Goal: Information Seeking & Learning: Find specific fact

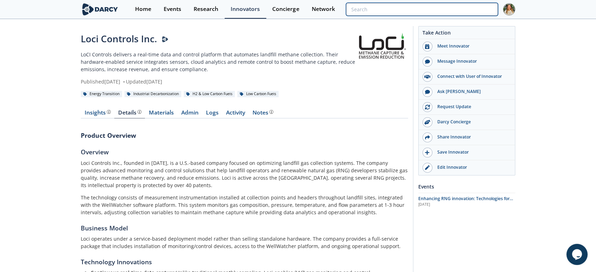
click at [454, 9] on input "search" at bounding box center [422, 9] width 152 height 13
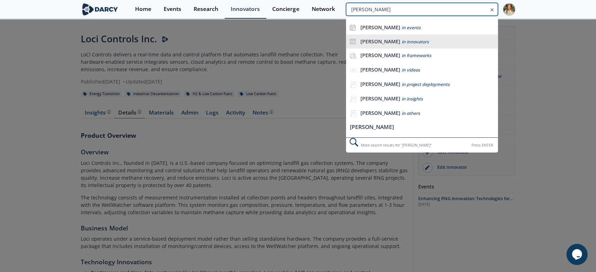
type input "[PERSON_NAME]"
click at [420, 42] on div "anessa in innovators" at bounding box center [427, 41] width 134 height 7
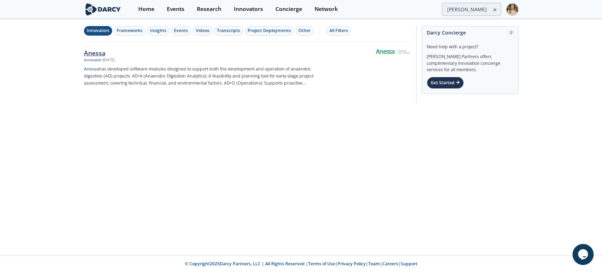
click at [102, 54] on div "Anessa" at bounding box center [200, 52] width 233 height 9
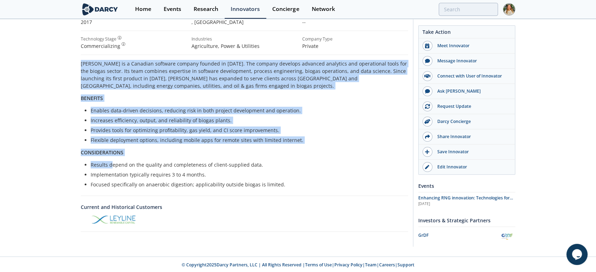
scroll to position [127, 0]
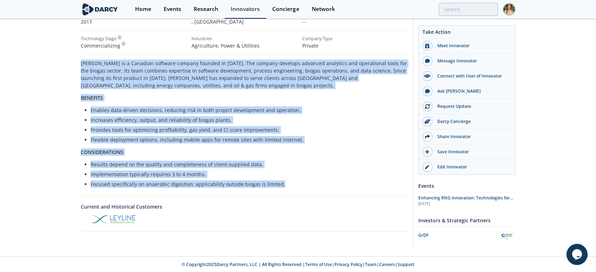
drag, startPoint x: 80, startPoint y: 147, endPoint x: 313, endPoint y: 182, distance: 235.6
click at [313, 182] on div "Anessa Anessa is a software company specializing in the biogas industry that ha…" at bounding box center [298, 75] width 596 height 364
copy div "Anessa is a Canadian software company founded in 2017. The company develops adv…"
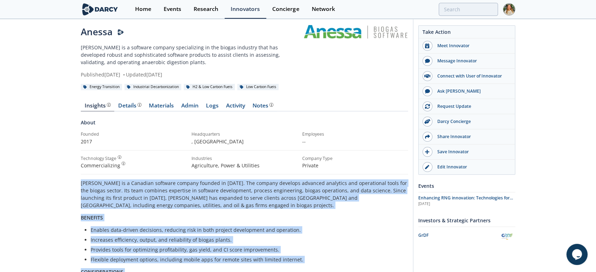
scroll to position [0, 0]
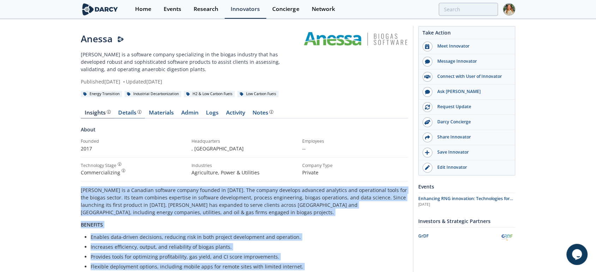
click at [131, 112] on div "Details Product overview, business model, technology and applications as added …" at bounding box center [129, 113] width 23 height 6
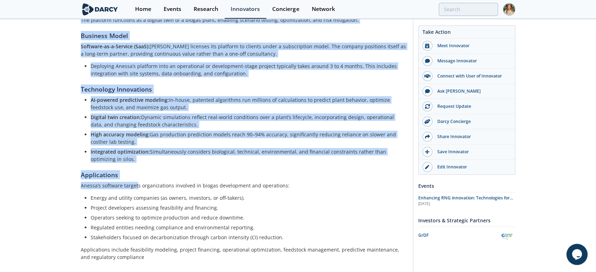
scroll to position [235, 0]
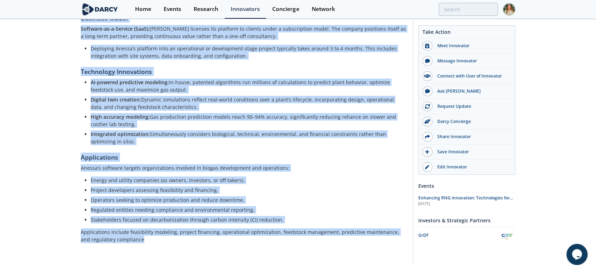
drag, startPoint x: 87, startPoint y: 137, endPoint x: 143, endPoint y: 226, distance: 105.4
click at [143, 226] on div "Anessa Anessa is a software company specializing in the biogas industry that ha…" at bounding box center [298, 30] width 596 height 490
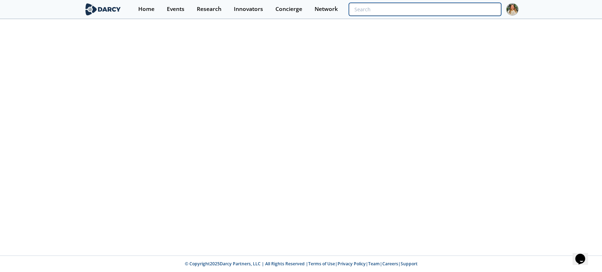
click at [465, 13] on input "search" at bounding box center [425, 9] width 152 height 13
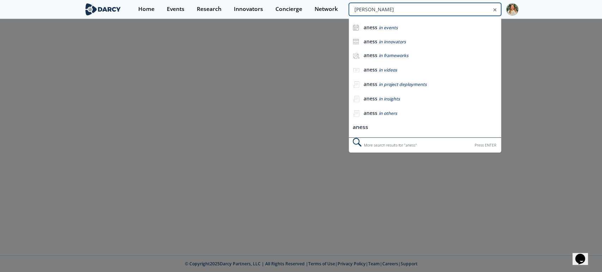
type input "[PERSON_NAME]"
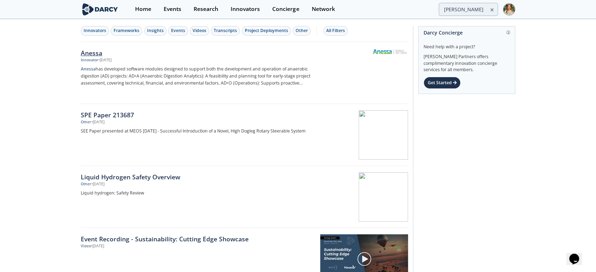
click at [96, 53] on div "Anessa" at bounding box center [197, 52] width 233 height 9
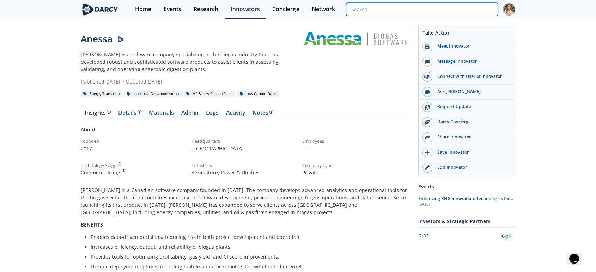
click at [451, 10] on input "search" at bounding box center [422, 9] width 152 height 13
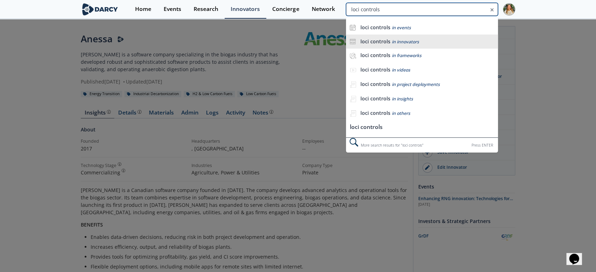
type input "loci controls"
click at [429, 37] on li "loci controls in innovators" at bounding box center [422, 42] width 152 height 14
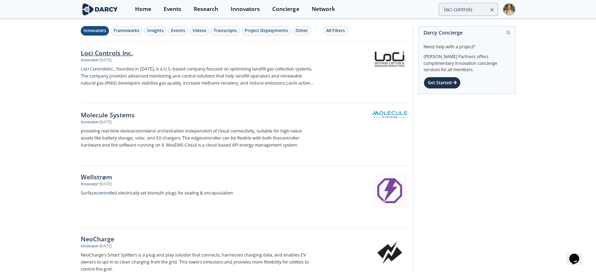
click at [111, 49] on div "Loci Controls Inc." at bounding box center [197, 52] width 233 height 9
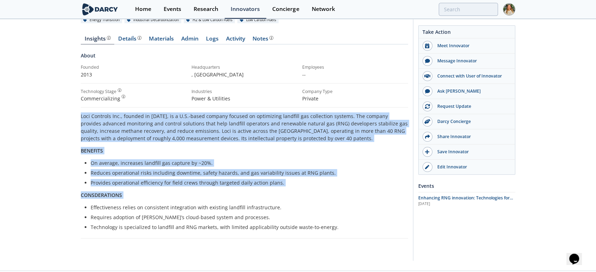
scroll to position [78, 0]
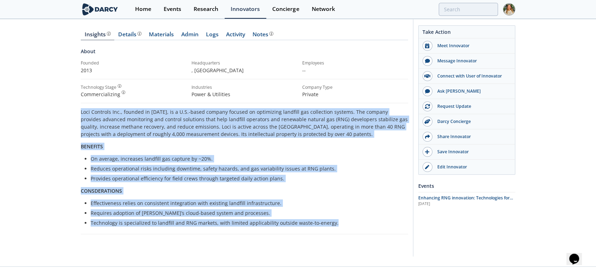
drag, startPoint x: 82, startPoint y: 188, endPoint x: 338, endPoint y: 224, distance: 259.1
click at [338, 224] on div "Loci Controls Inc., founded in [DATE], is a U.S.-based company focused on optim…" at bounding box center [244, 167] width 327 height 118
copy div "Lore Ipsumdol Sit., ametcon ad 2521, el s D.E.-tempo incidid utlabor et dolorem…"
click at [134, 35] on div "Details Product overview, business model, technology and applications as added …" at bounding box center [129, 35] width 23 height 6
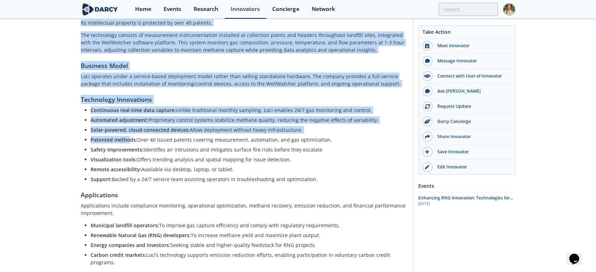
scroll to position [205, 0]
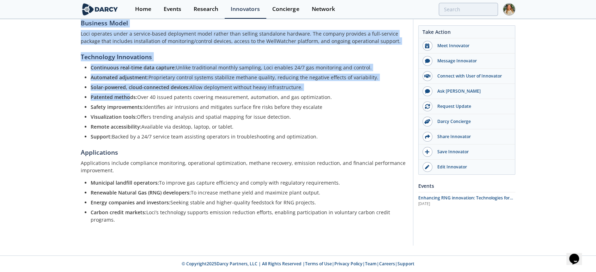
drag, startPoint x: 81, startPoint y: 56, endPoint x: 179, endPoint y: 252, distance: 219.3
click at [179, 252] on div "Loci Controls Inc. LoCI Controls delivers a real‑time data and control platform…" at bounding box center [298, 35] width 596 height 441
copy div "Product Overview Overview Loci Controls Inc., founded in 2013, is a U.S.-based …"
